Goal: Transaction & Acquisition: Purchase product/service

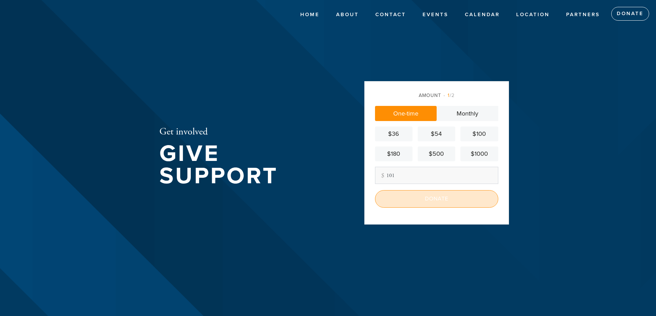
type input "101"
click at [436, 202] on input "Donate" at bounding box center [436, 198] width 123 height 17
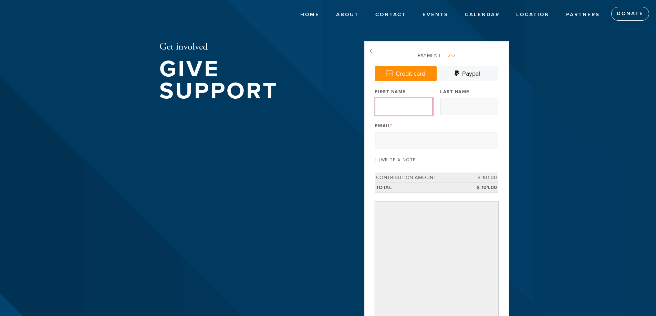
click at [410, 108] on input "First Name" at bounding box center [404, 106] width 58 height 17
type input "Levi"
type input "Illulian"
type input "[EMAIL_ADDRESS][DOMAIN_NAME]"
click at [375, 160] on input "Write a note" at bounding box center [377, 160] width 4 height 4
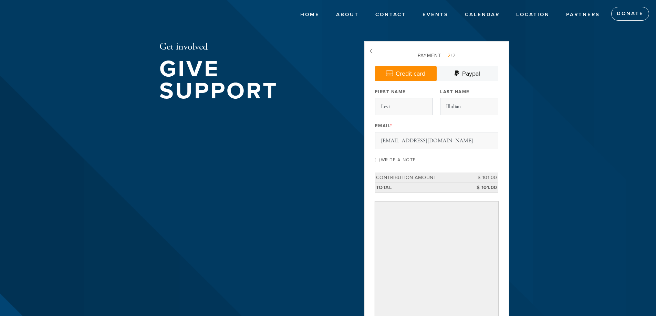
checkbox input "true"
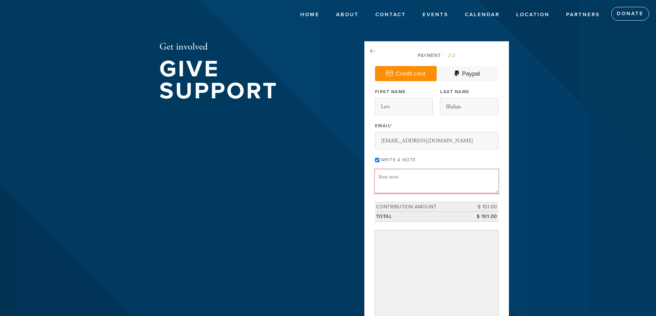
click at [386, 175] on textarea "Message or dedication" at bounding box center [436, 181] width 123 height 23
type textarea "i"
click at [403, 177] on textarea "to buy food for kidush for shabbos" at bounding box center [436, 181] width 123 height 23
click at [481, 179] on textarea "to buy food towards kidush for shabbos" at bounding box center [436, 181] width 123 height 23
click at [381, 173] on textarea "to buy food towards kidush for shabbos" at bounding box center [436, 181] width 123 height 23
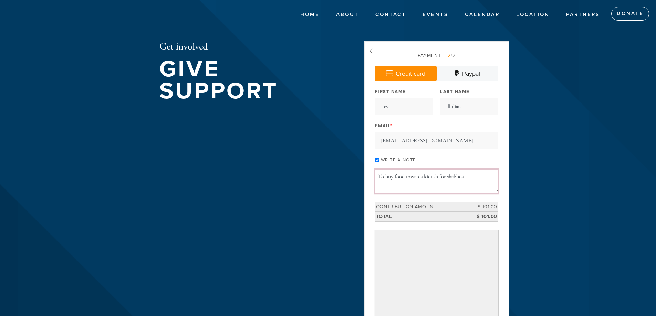
click at [471, 174] on textarea "To buy food towards kidush for shabbos" at bounding box center [436, 181] width 123 height 23
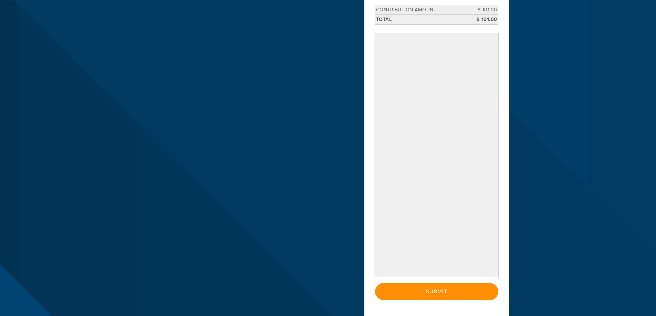
scroll to position [241, 0]
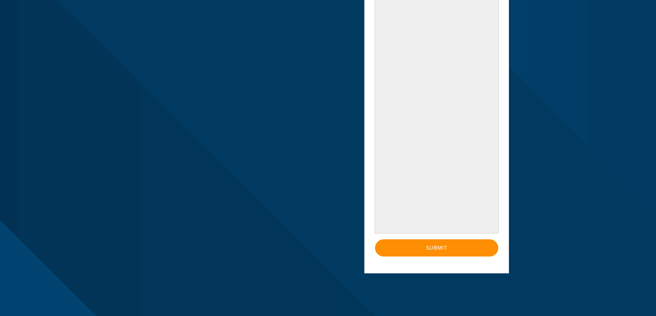
type textarea "To buy food towards kidush for shabbos in memory of my granfathers [PERSON_NAME]"
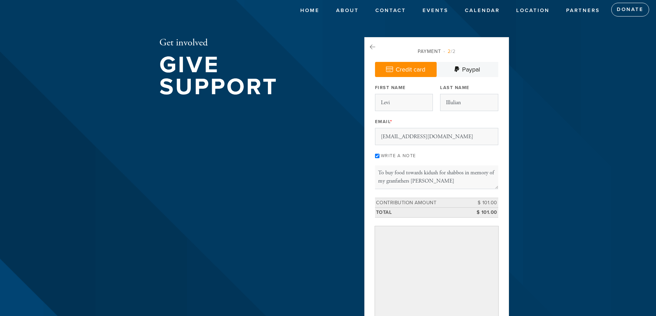
scroll to position [176, 0]
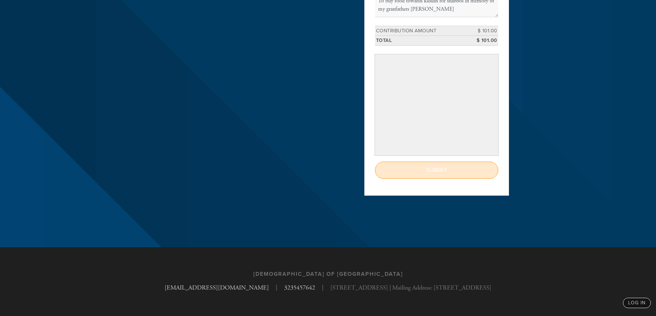
click at [428, 175] on input "Submit" at bounding box center [436, 170] width 123 height 17
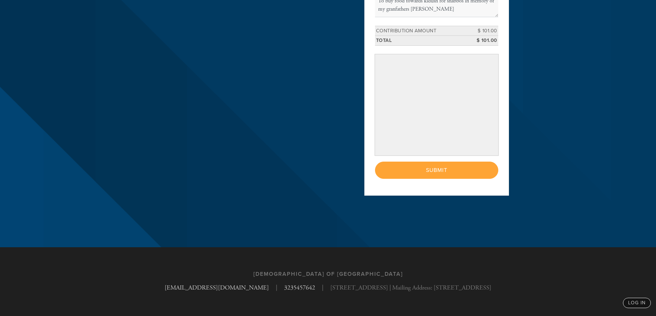
click at [428, 170] on div "< Previous Page Submit" at bounding box center [436, 170] width 123 height 17
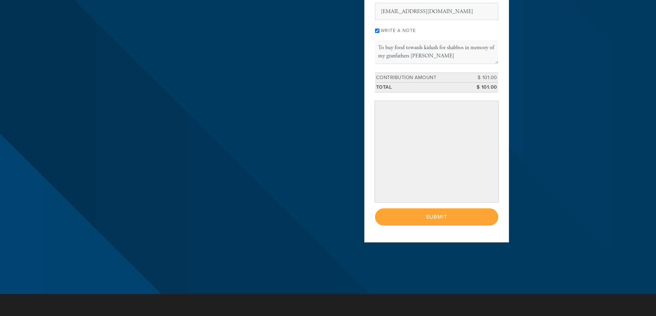
scroll to position [142, 0]
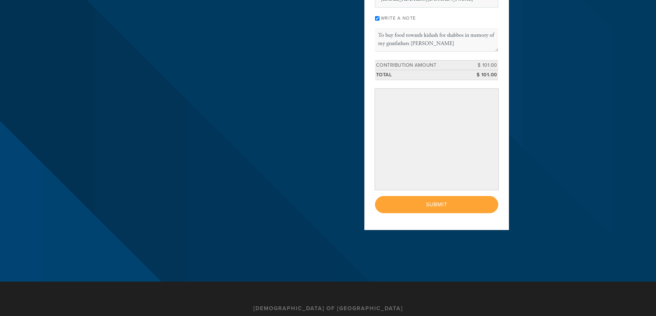
click at [436, 203] on div "< Previous Page Submit" at bounding box center [436, 204] width 123 height 17
drag, startPoint x: 435, startPoint y: 203, endPoint x: 439, endPoint y: 205, distance: 5.1
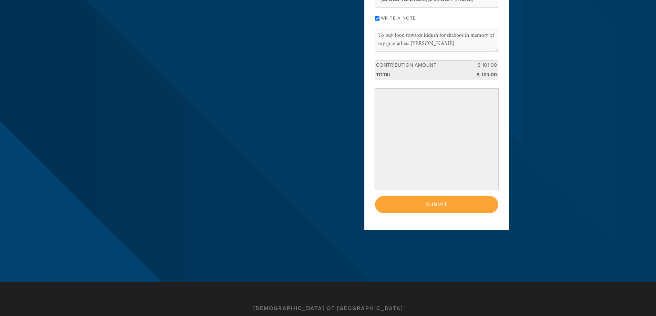
click at [436, 205] on div "< Previous Page Submit" at bounding box center [436, 204] width 123 height 17
click at [438, 205] on div "< Previous Page Submit" at bounding box center [436, 204] width 123 height 17
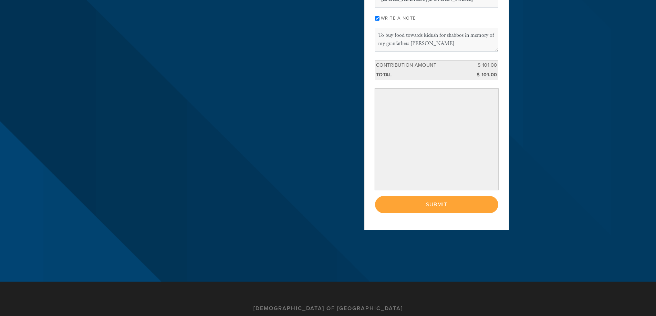
click at [438, 205] on div "< Previous Page Submit" at bounding box center [436, 204] width 123 height 17
click at [438, 204] on div "< Previous Page Submit" at bounding box center [436, 204] width 123 height 17
click at [437, 203] on div "< Previous Page Submit" at bounding box center [436, 204] width 123 height 17
click at [435, 201] on div "< Previous Page Submit" at bounding box center [436, 204] width 123 height 17
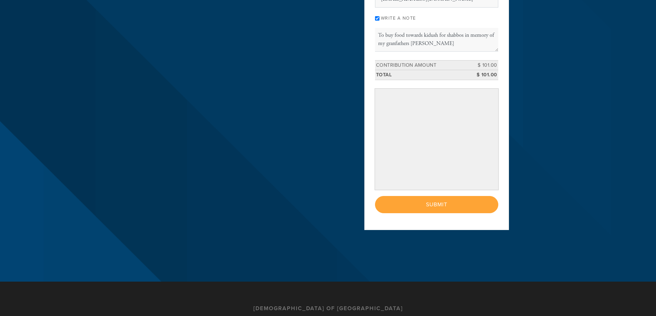
click at [435, 201] on div "< Previous Page Submit" at bounding box center [436, 204] width 123 height 17
click at [434, 200] on div "< Previous Page Submit" at bounding box center [436, 204] width 123 height 17
click at [435, 201] on div "< Previous Page Submit" at bounding box center [436, 204] width 123 height 17
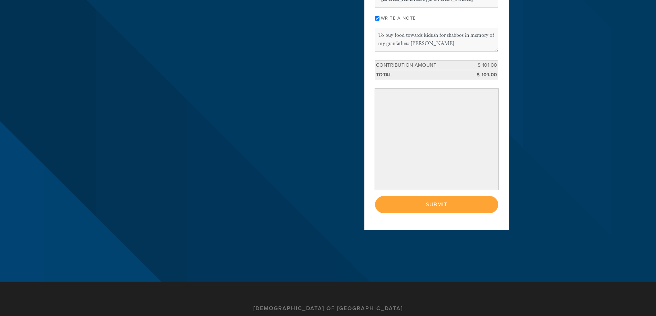
click at [435, 201] on div "< Previous Page Submit" at bounding box center [436, 204] width 123 height 17
click at [431, 209] on div "< Previous Page Submit" at bounding box center [436, 204] width 123 height 17
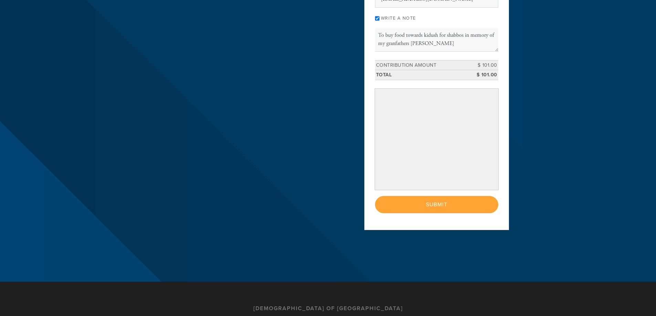
click at [431, 209] on div "< Previous Page Submit" at bounding box center [436, 204] width 123 height 17
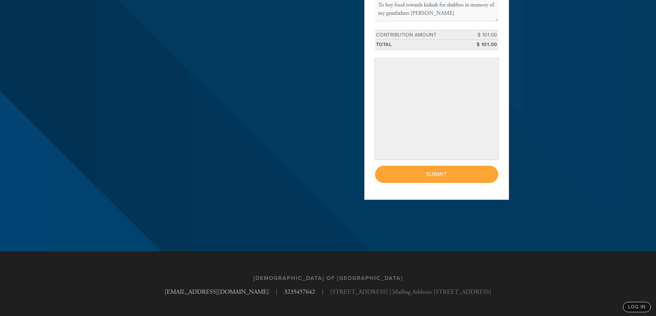
scroll to position [176, 0]
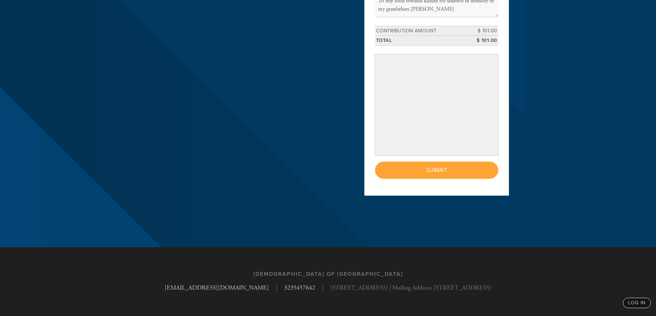
click at [461, 170] on div "< Previous Page Submit" at bounding box center [436, 170] width 123 height 17
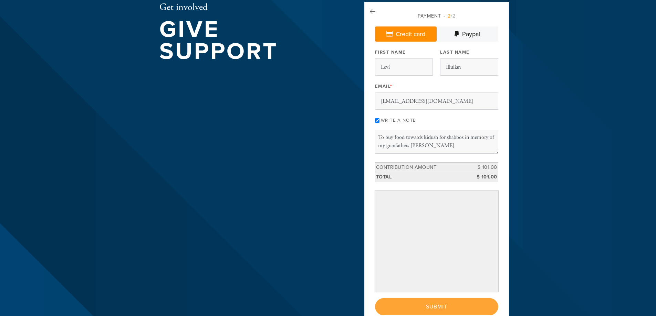
scroll to position [4, 0]
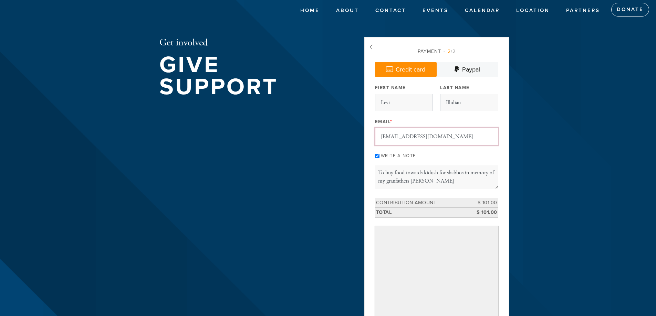
click at [451, 136] on input "[EMAIL_ADDRESS][DOMAIN_NAME]" at bounding box center [436, 136] width 123 height 17
click at [402, 101] on input "Levi" at bounding box center [404, 102] width 58 height 17
click at [468, 103] on input "Illulian" at bounding box center [469, 102] width 58 height 17
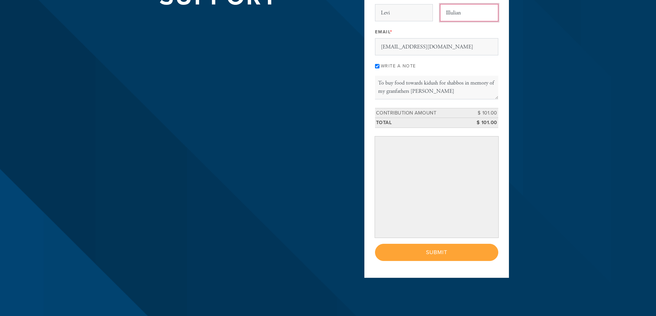
scroll to position [107, 0]
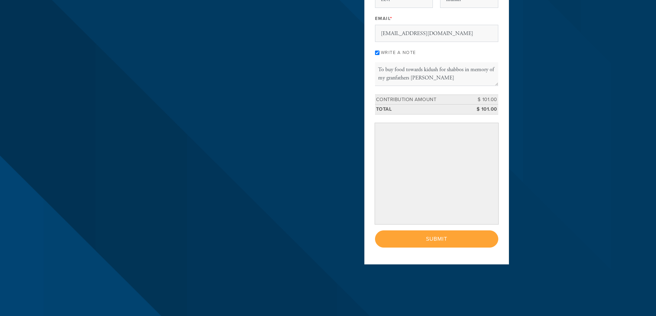
click at [422, 237] on div "< Previous Page Submit" at bounding box center [436, 239] width 123 height 17
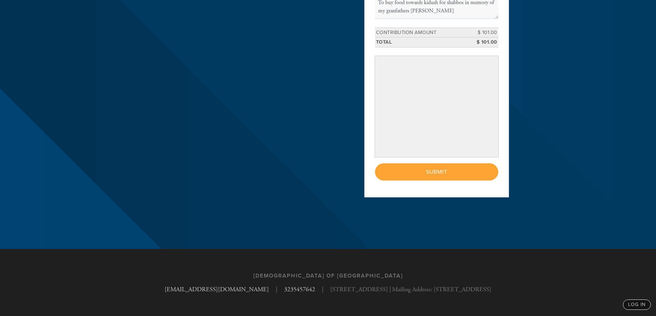
scroll to position [176, 0]
